Goal: Check status: Check status

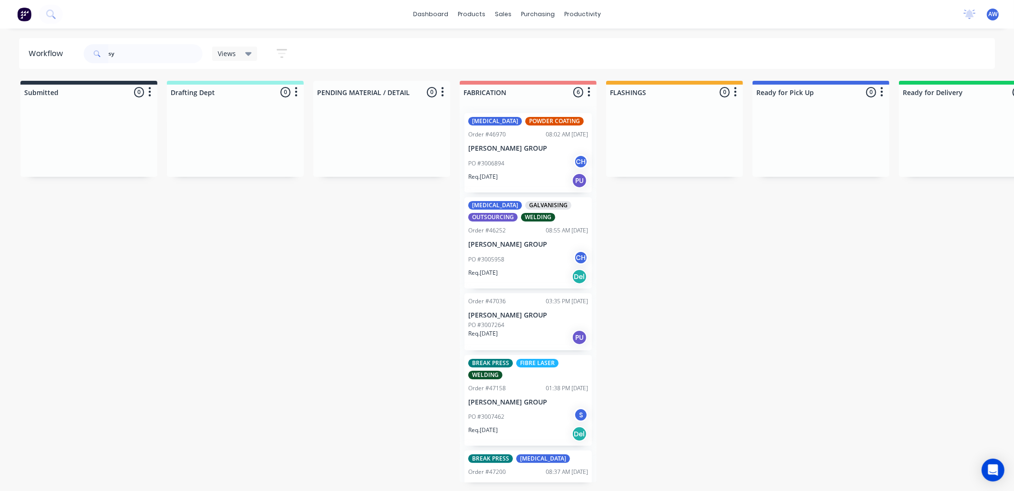
type input "s"
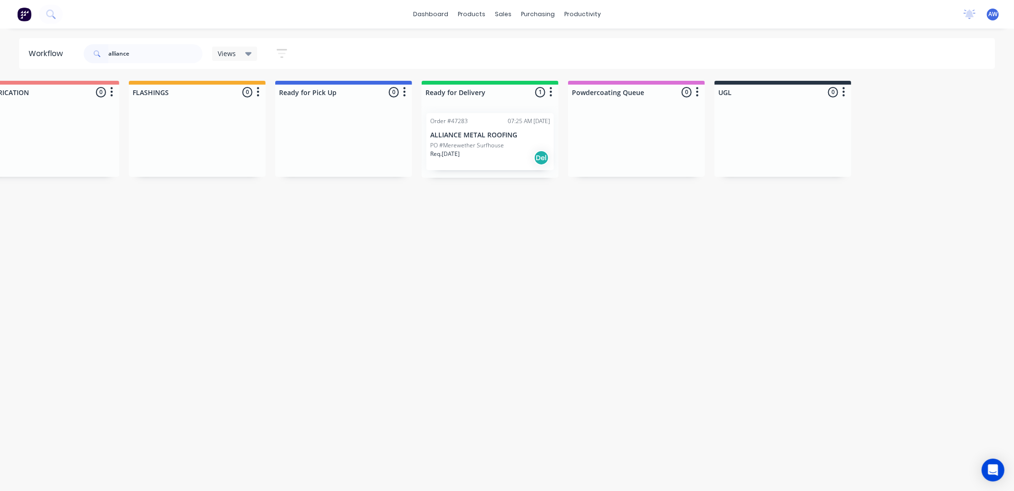
scroll to position [0, 476]
click at [496, 156] on div "Req. 27/08/25 Del" at bounding box center [492, 158] width 120 height 16
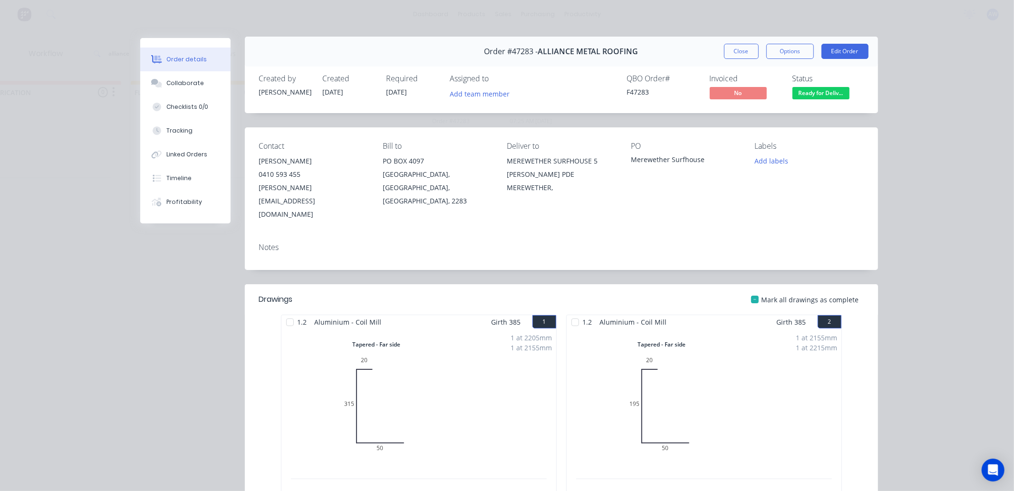
scroll to position [0, 0]
click at [730, 53] on button "Close" at bounding box center [741, 52] width 35 height 15
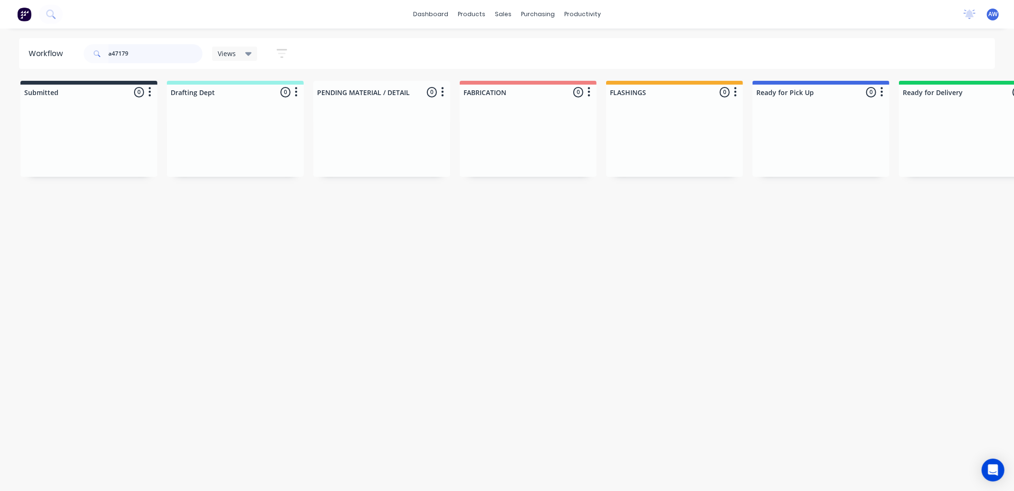
click at [113, 53] on input "a47179" at bounding box center [155, 53] width 94 height 19
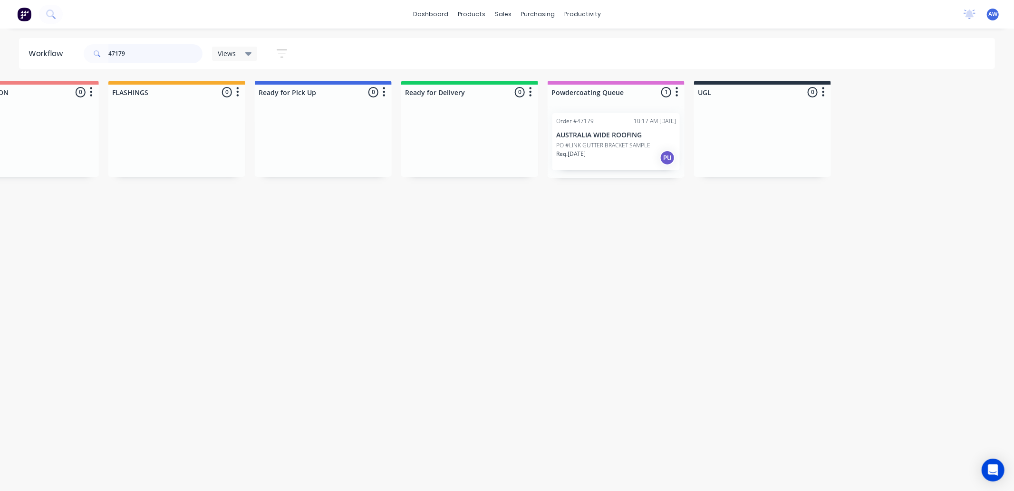
scroll to position [0, 572]
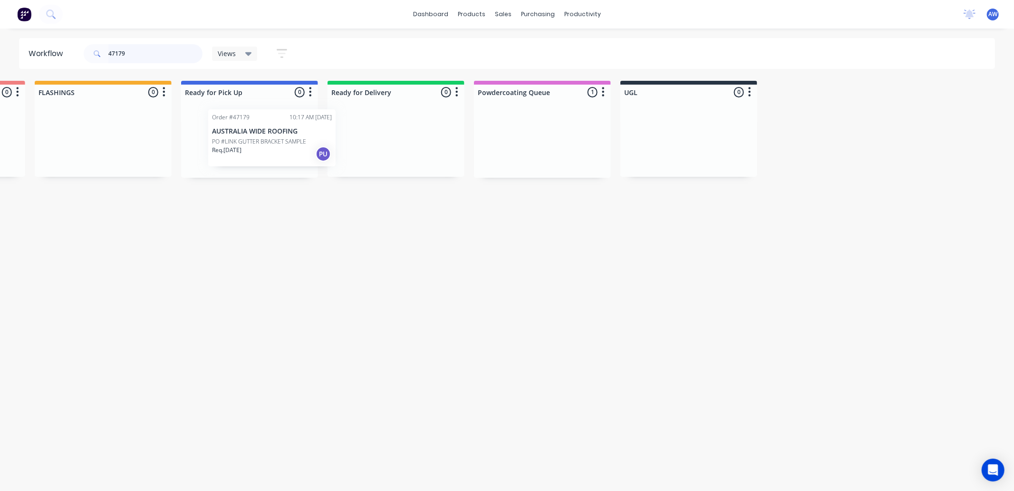
drag, startPoint x: 556, startPoint y: 144, endPoint x: 281, endPoint y: 142, distance: 275.8
click at [281, 142] on div "Submitted 0 Sort By Created date Required date Order number Customer name Most …" at bounding box center [214, 129] width 1586 height 97
type input "47179"
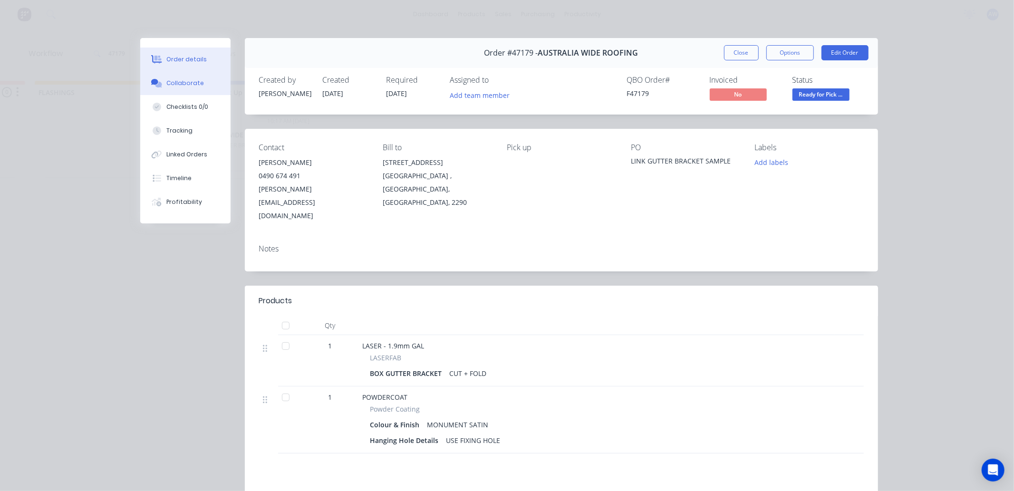
click at [187, 82] on div "Collaborate" at bounding box center [185, 83] width 38 height 9
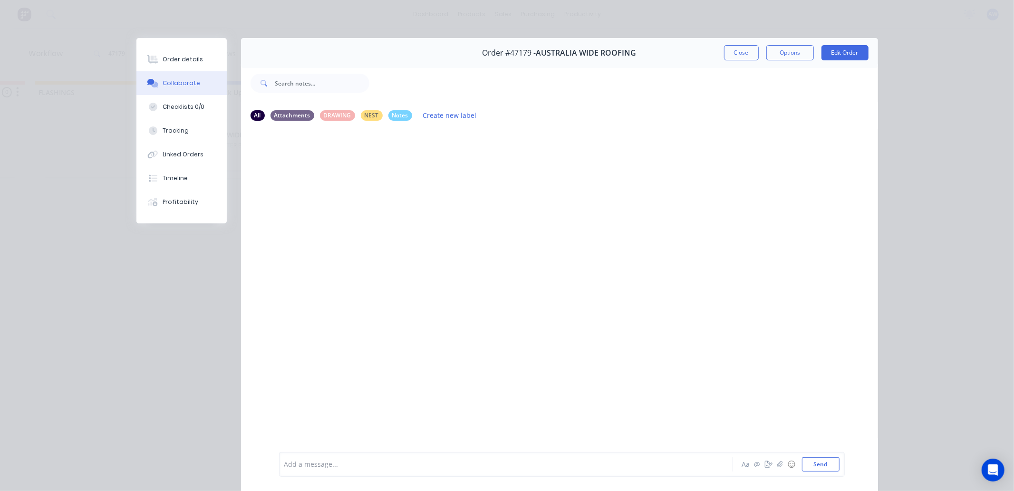
click at [320, 461] on div at bounding box center [493, 465] width 416 height 10
click at [369, 165] on icon "button" at bounding box center [370, 166] width 3 height 11
drag, startPoint x: 380, startPoint y: 180, endPoint x: 391, endPoint y: 277, distance: 98.2
click at [0, 0] on button "Edit" at bounding box center [0, 0] width 0 height 0
click at [336, 462] on span "in pool room on Á' shelf" at bounding box center [323, 464] width 76 height 9
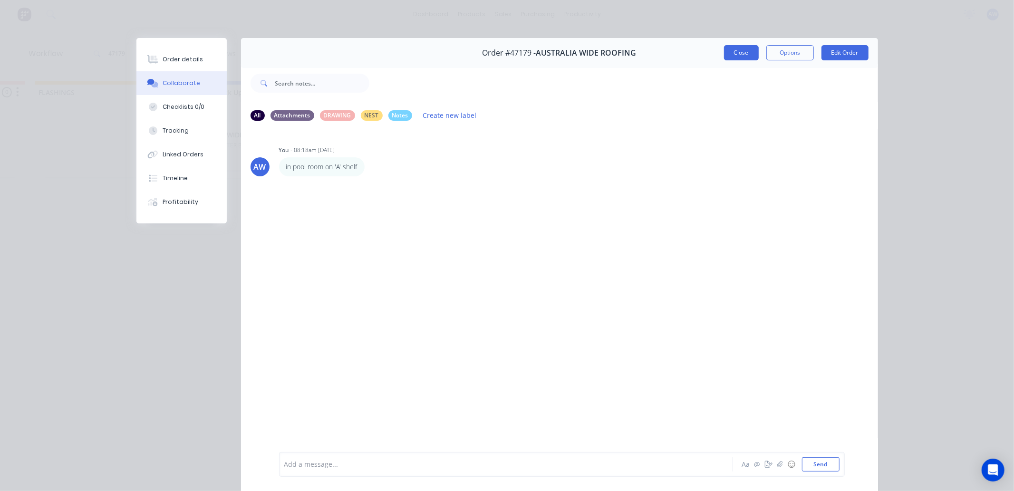
click at [731, 58] on button "Close" at bounding box center [741, 52] width 35 height 15
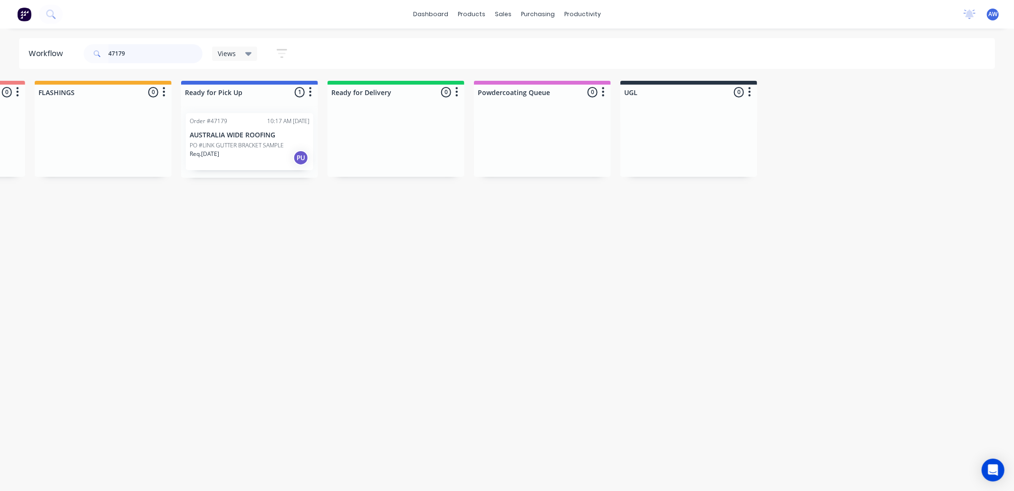
click at [132, 54] on input "47179" at bounding box center [155, 53] width 94 height 19
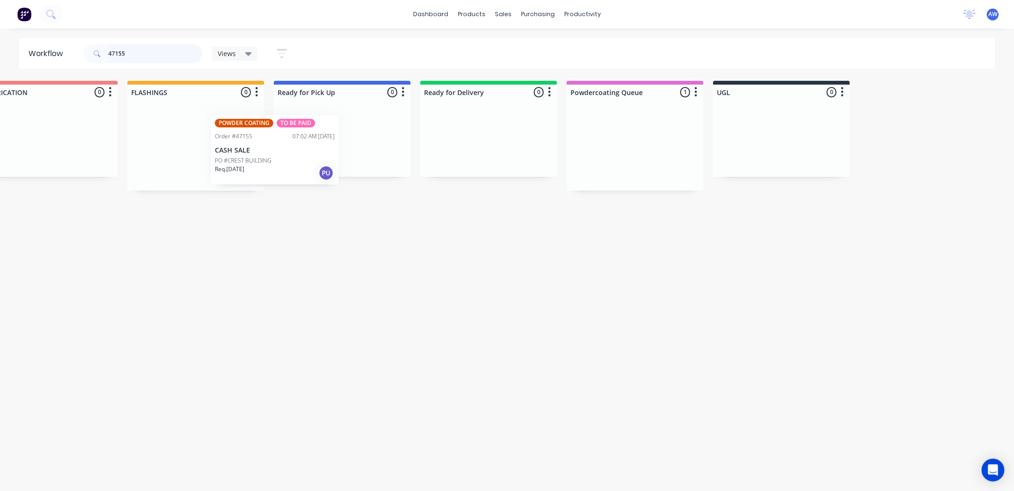
scroll to position [0, 468]
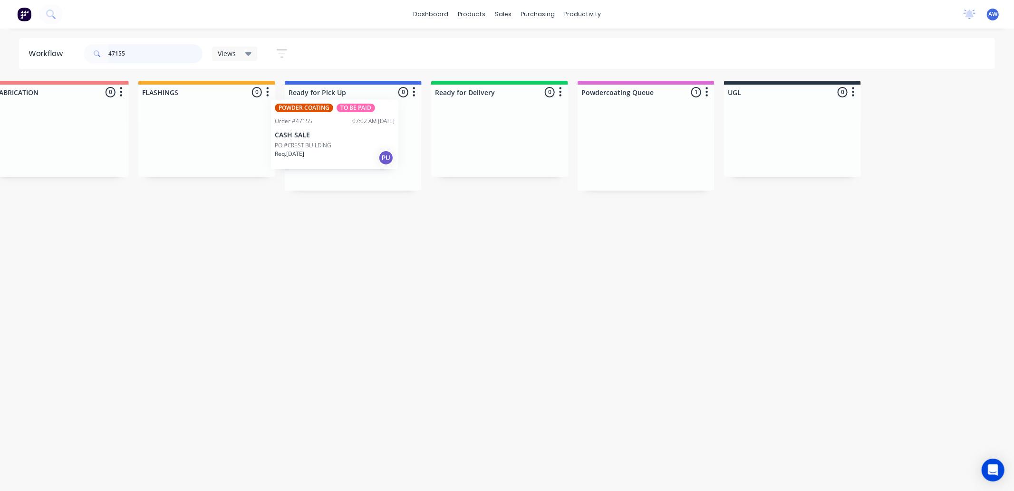
drag, startPoint x: 566, startPoint y: 156, endPoint x: 325, endPoint y: 145, distance: 241.4
click at [325, 145] on div "Submitted 0 Sort By Created date Required date Order number Customer name Most …" at bounding box center [318, 136] width 1586 height 110
type input "47155"
click at [334, 149] on p "CASH SALE" at bounding box center [353, 149] width 120 height 8
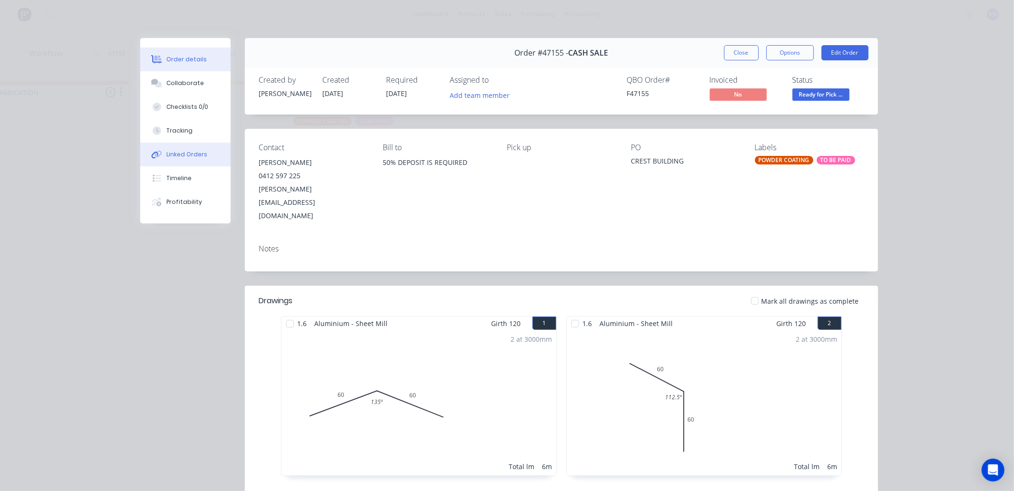
drag, startPoint x: 172, startPoint y: 77, endPoint x: 200, endPoint y: 144, distance: 72.4
click at [173, 78] on button "Collaborate" at bounding box center [185, 83] width 90 height 24
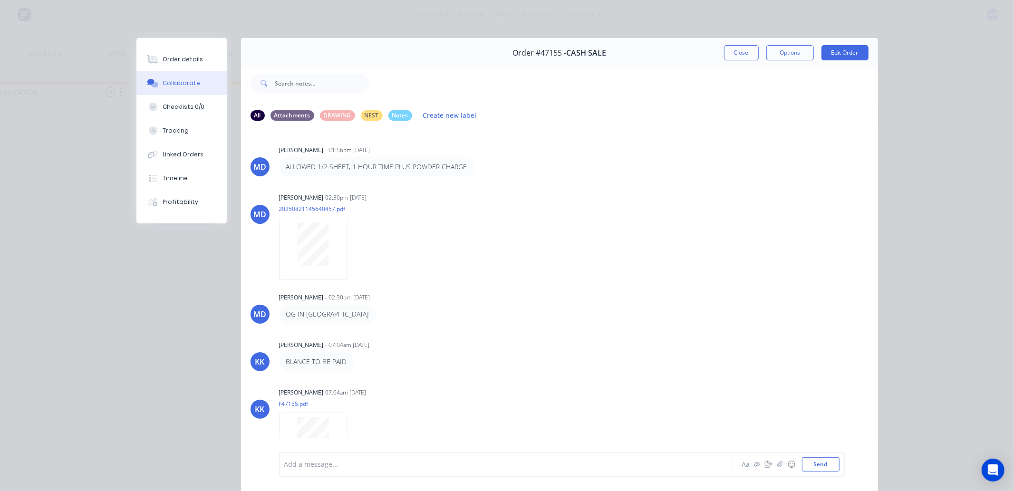
click at [315, 462] on div at bounding box center [493, 465] width 416 height 10
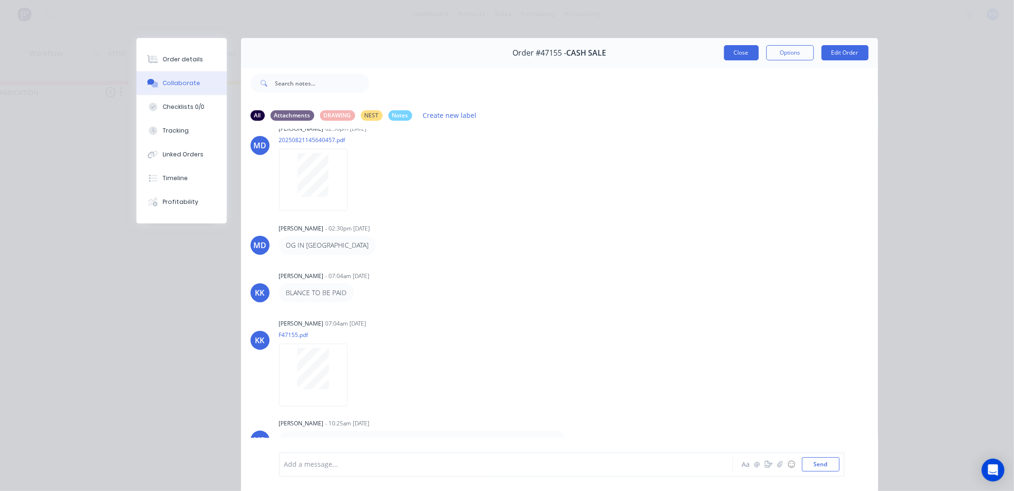
click at [733, 54] on button "Close" at bounding box center [741, 52] width 35 height 15
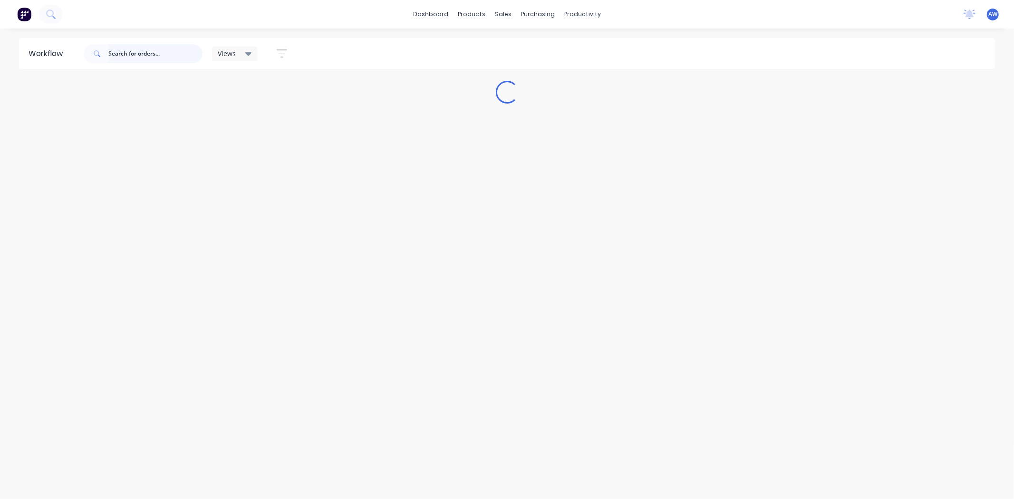
click at [134, 56] on input "text" at bounding box center [155, 53] width 94 height 19
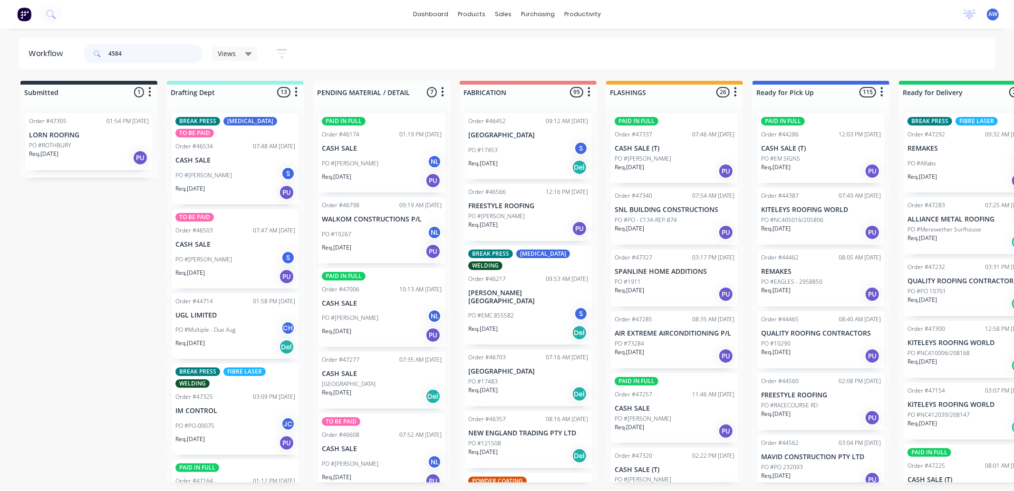
type input "45844"
click at [129, 52] on input "text" at bounding box center [155, 53] width 94 height 19
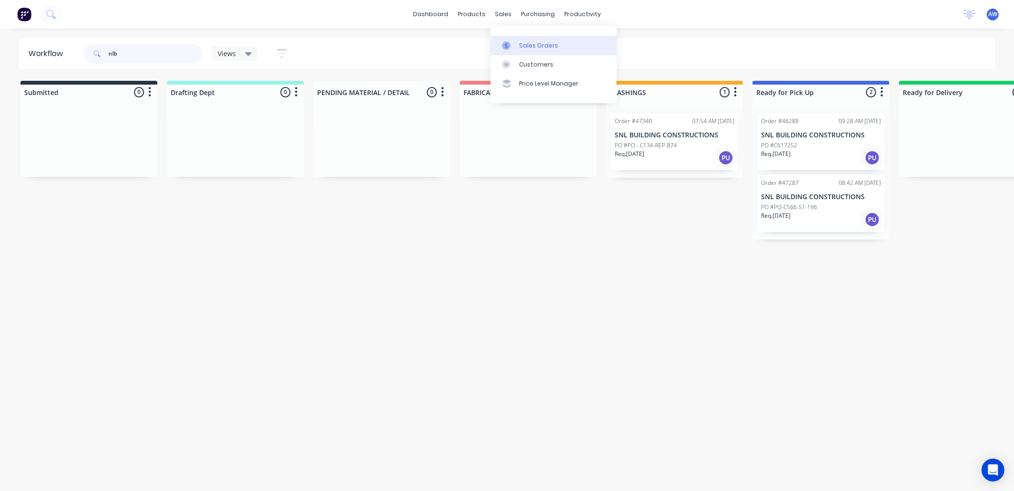
type input "nlb"
click at [533, 46] on div "Sales Orders" at bounding box center [538, 45] width 39 height 9
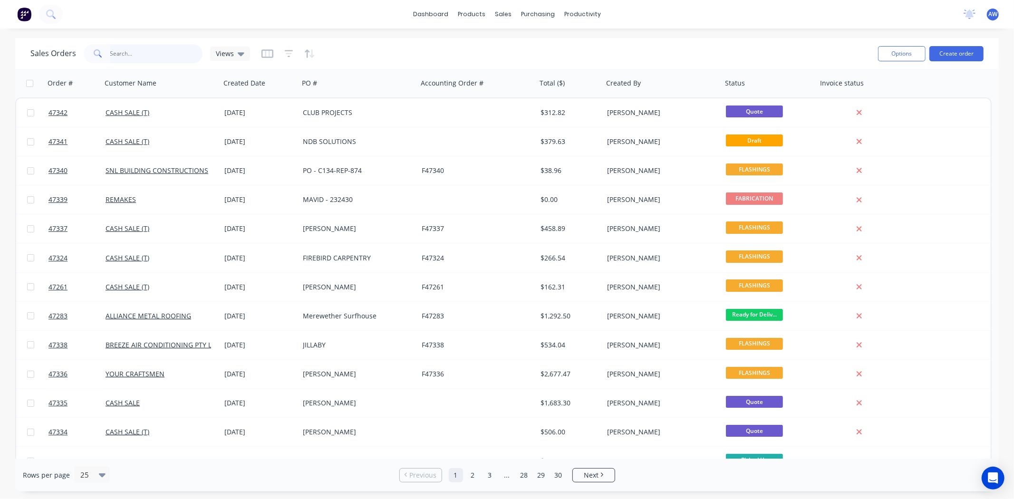
click at [127, 52] on input "text" at bounding box center [156, 53] width 93 height 19
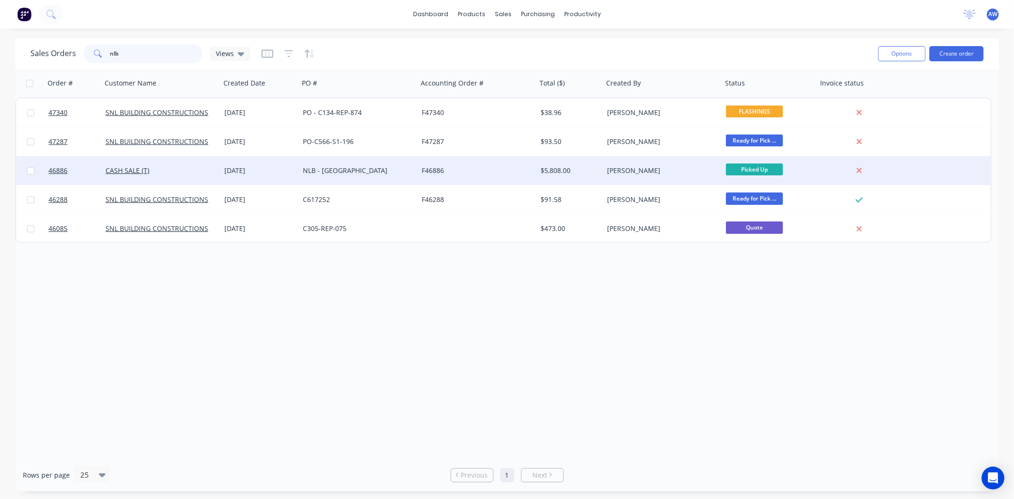
type input "nlb"
click at [265, 173] on div "12 Aug 2025" at bounding box center [259, 171] width 71 height 10
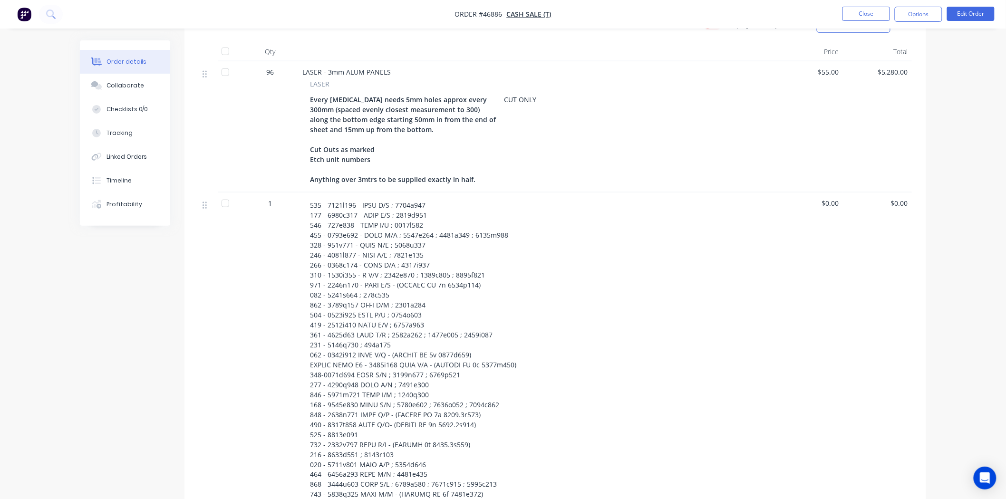
scroll to position [264, 0]
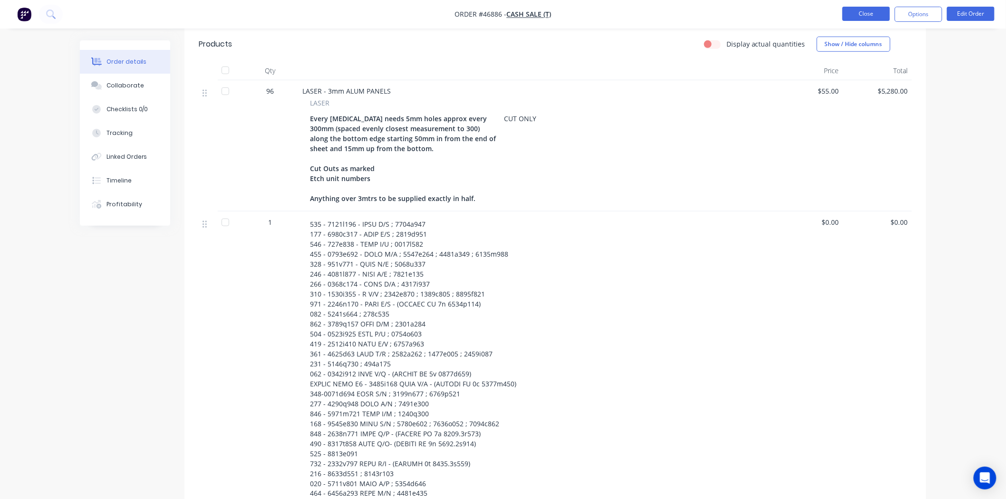
click at [866, 18] on button "Close" at bounding box center [867, 14] width 48 height 14
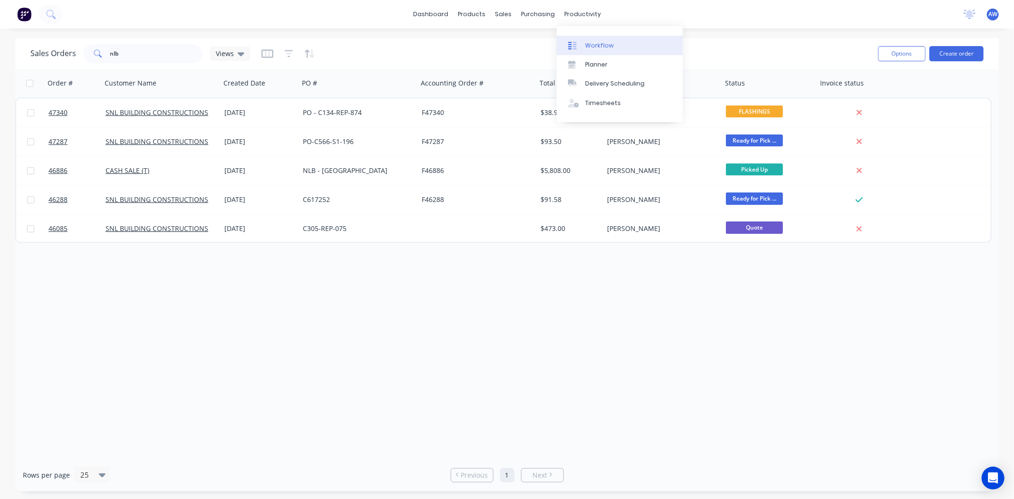
click at [603, 43] on div "Workflow" at bounding box center [599, 45] width 29 height 9
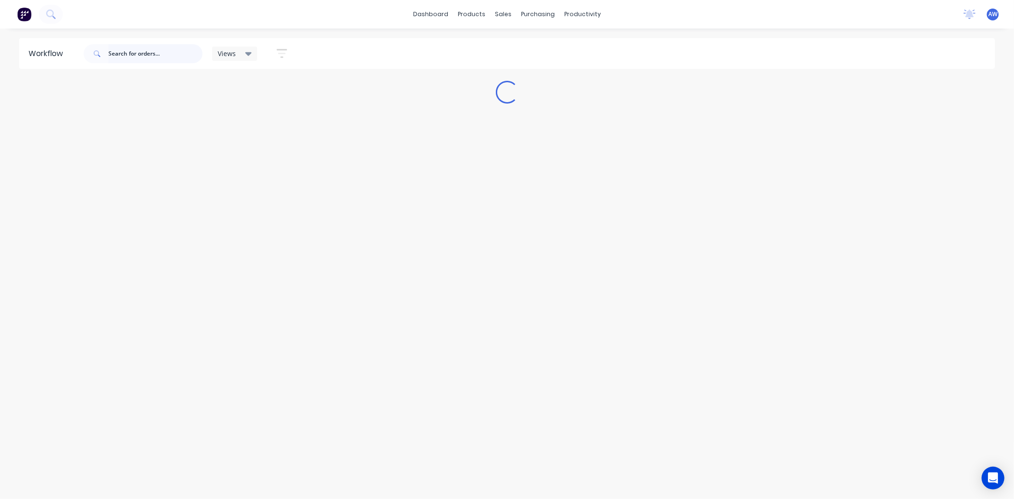
click at [142, 49] on input "text" at bounding box center [155, 53] width 94 height 19
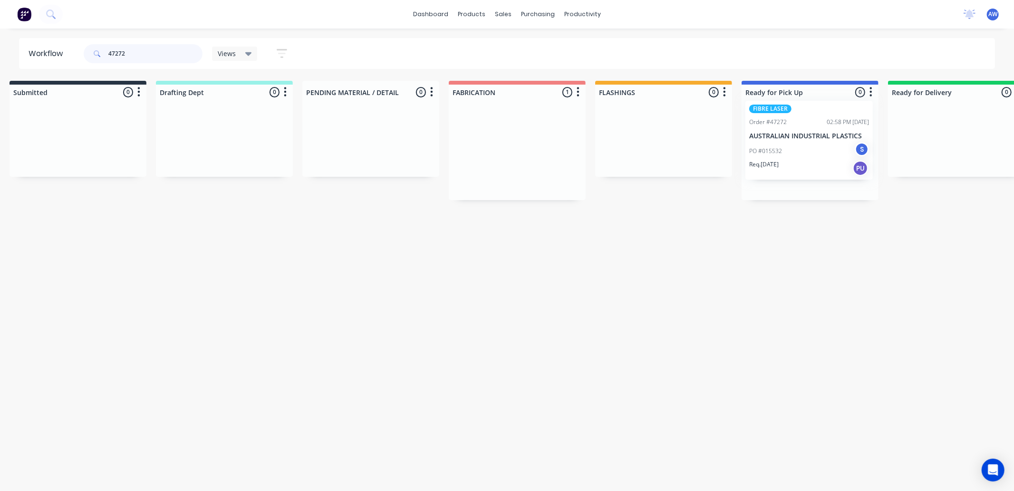
drag, startPoint x: 492, startPoint y: 157, endPoint x: 776, endPoint y: 145, distance: 283.7
click at [776, 145] on div "Submitted 0 Sort By Created date Required date Order number Customer name Most …" at bounding box center [775, 140] width 1586 height 119
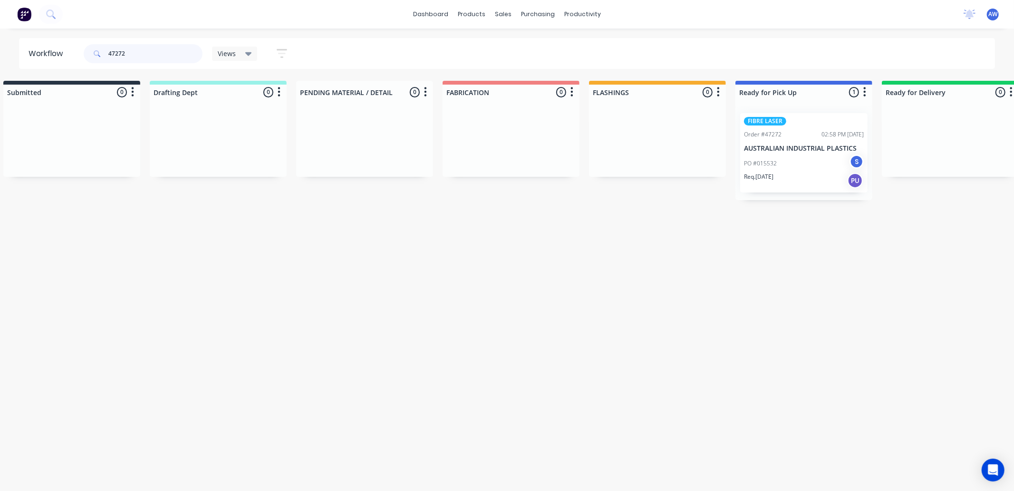
type input "47272"
click at [781, 145] on p "AUSTRALIAN INDUSTRIAL PLASTICS" at bounding box center [804, 149] width 120 height 8
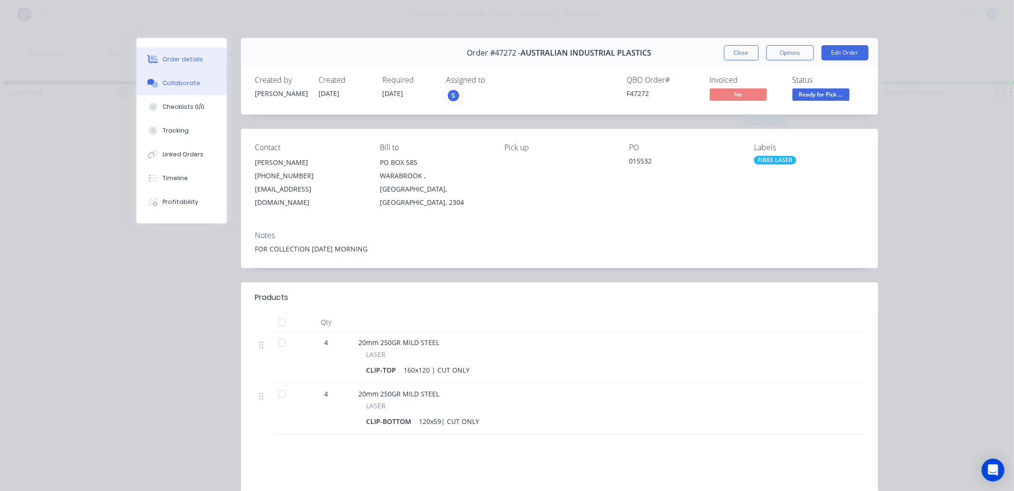
click at [173, 78] on button "Collaborate" at bounding box center [181, 83] width 90 height 24
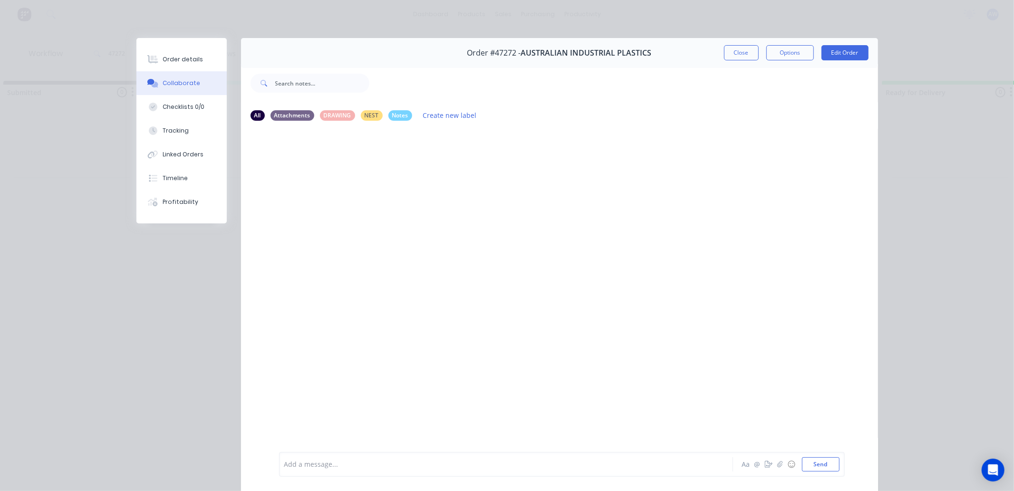
click at [308, 467] on div at bounding box center [493, 465] width 416 height 10
click at [730, 49] on button "Close" at bounding box center [741, 52] width 35 height 15
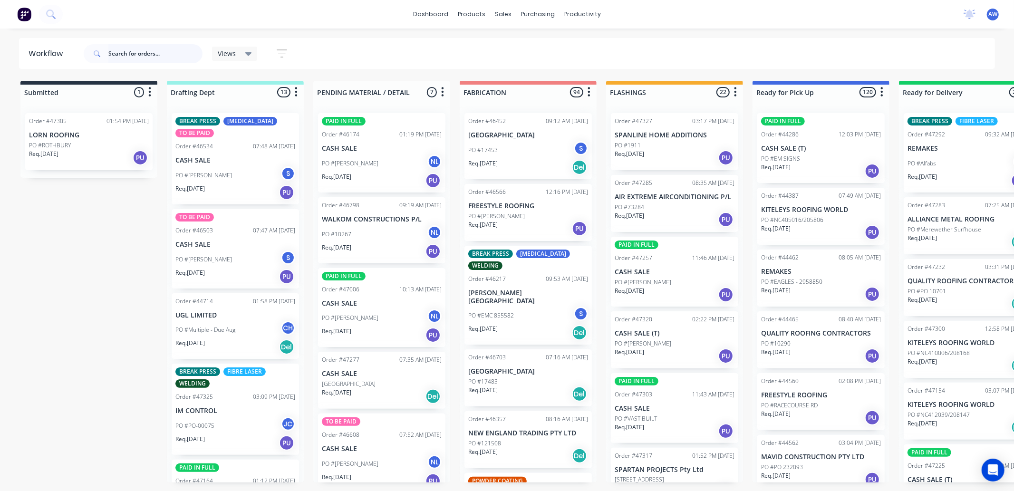
click at [140, 53] on input "text" at bounding box center [155, 53] width 94 height 19
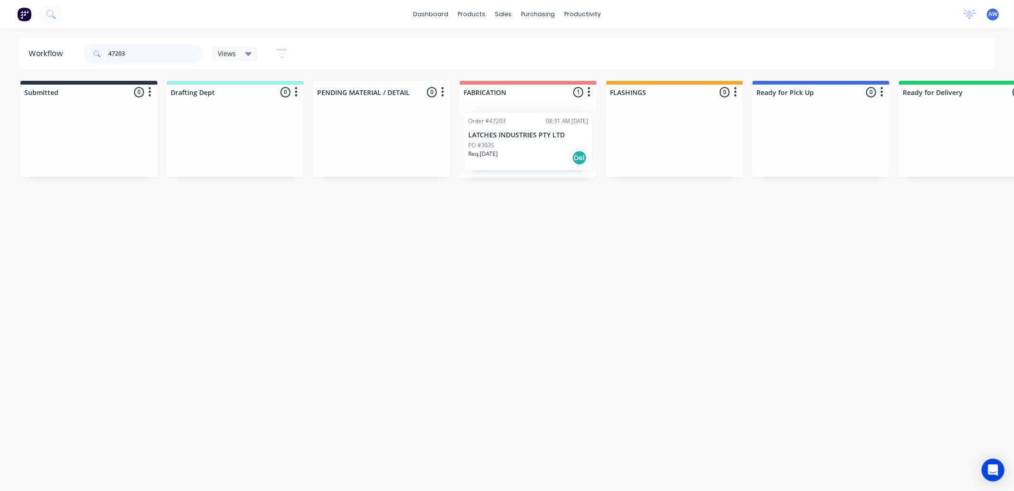
type input "47203"
click at [525, 141] on div "PO #3035" at bounding box center [528, 145] width 120 height 9
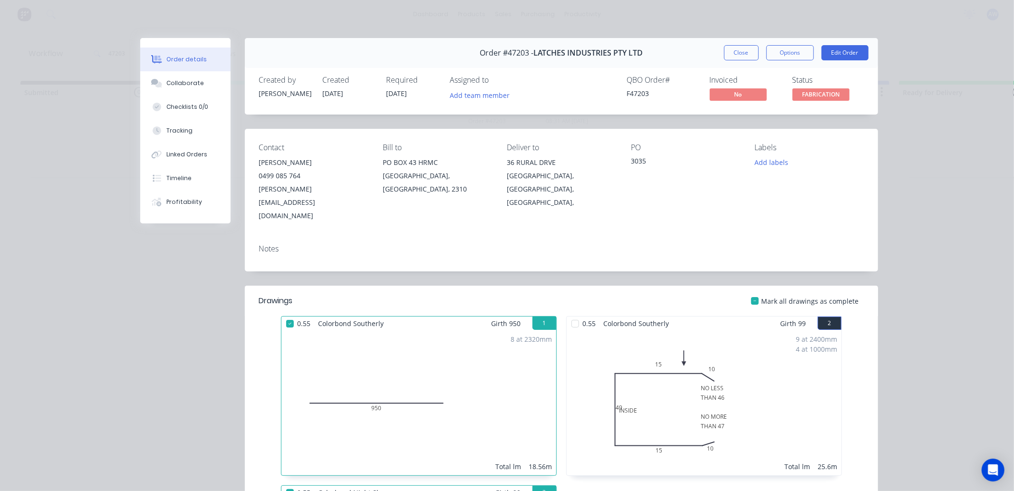
click at [571, 314] on div at bounding box center [575, 323] width 19 height 19
click at [811, 94] on span "FABRICATION" at bounding box center [821, 94] width 57 height 12
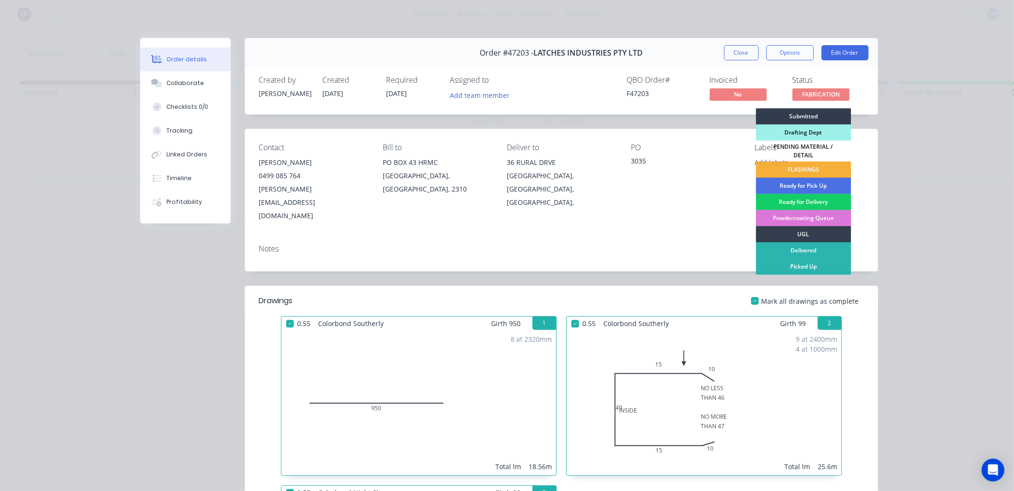
click at [810, 196] on div "Ready for Delivery" at bounding box center [803, 202] width 95 height 16
